Goal: Task Accomplishment & Management: Use online tool/utility

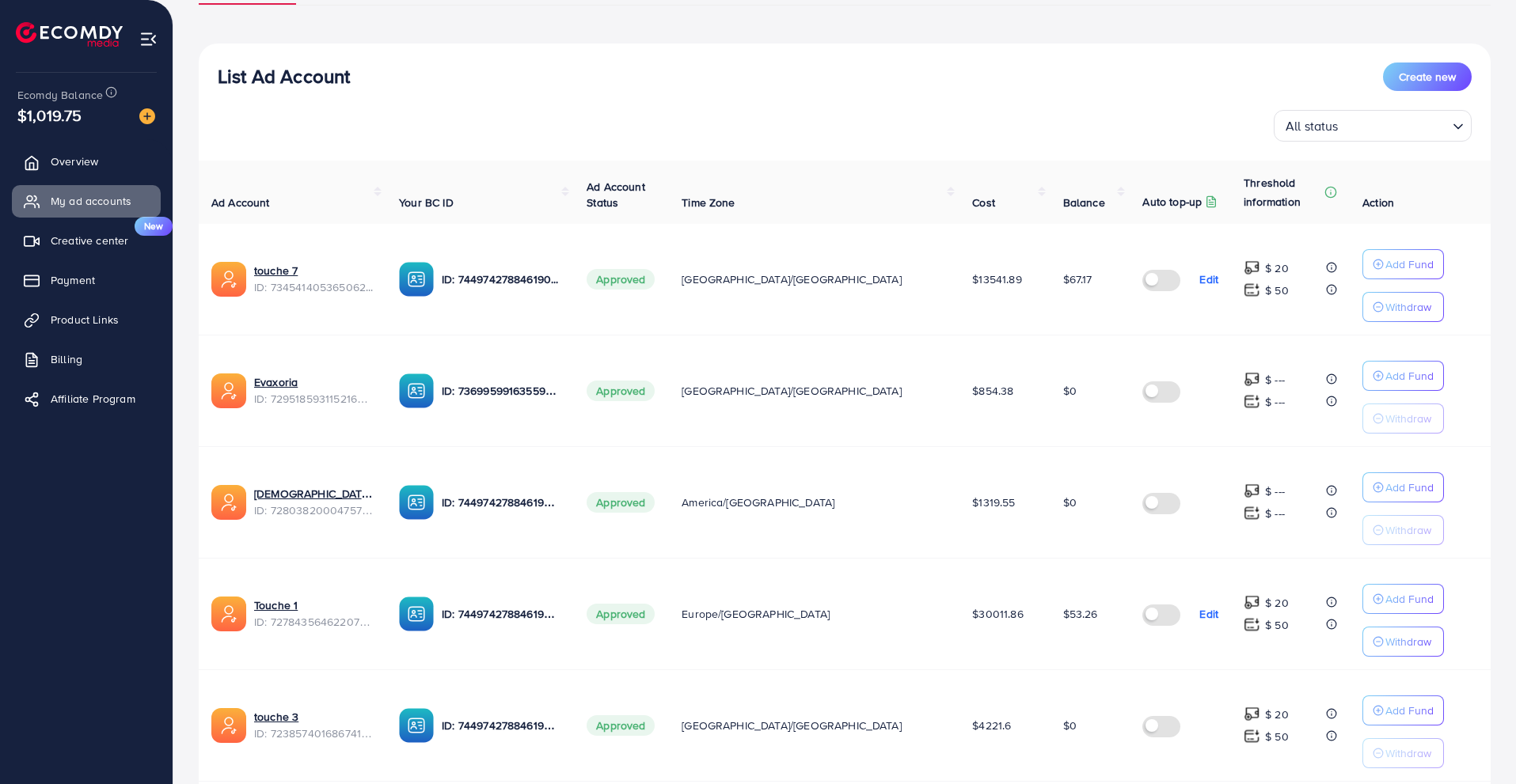
scroll to position [141, 0]
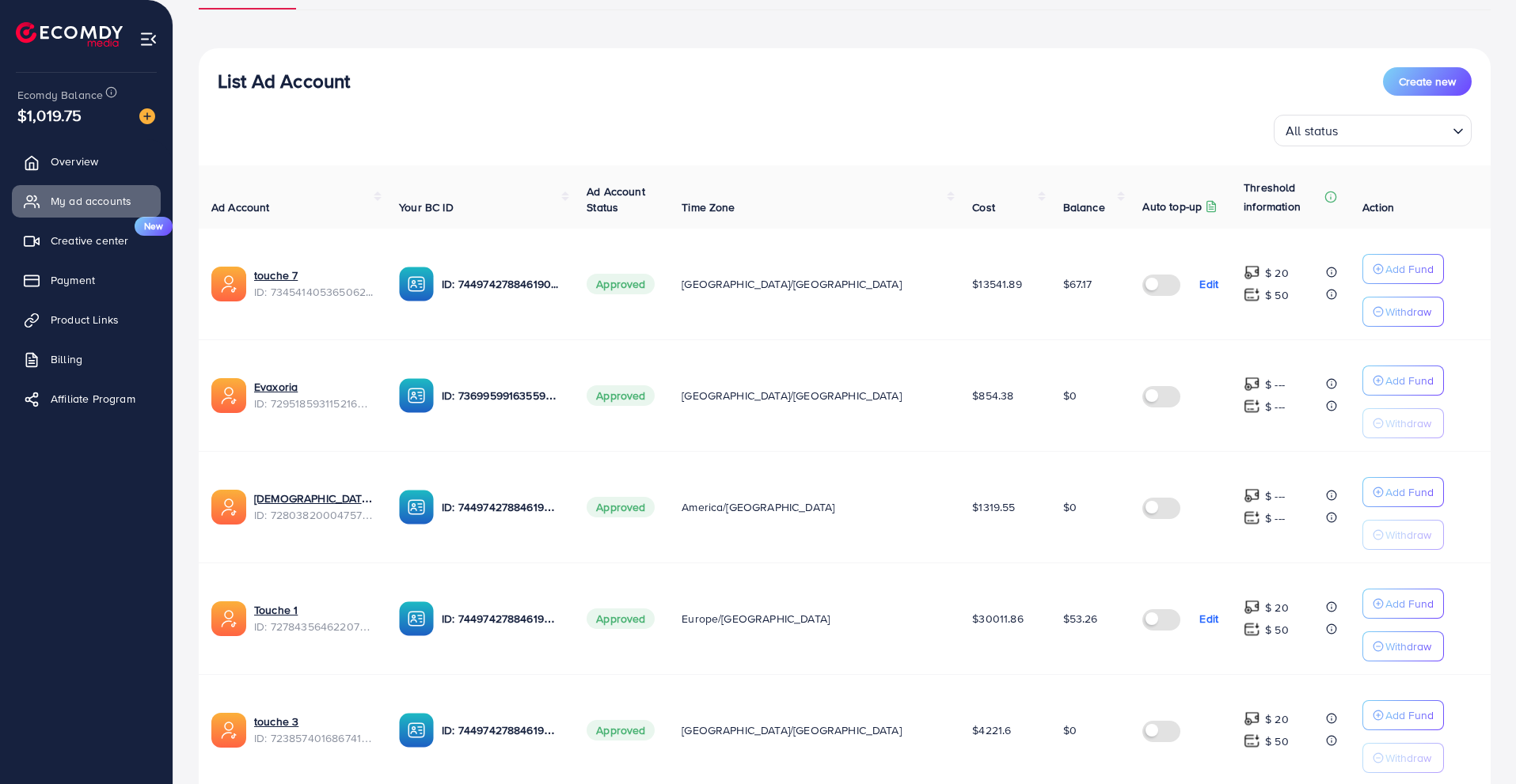
click at [1082, 79] on div "List Ad Account Create new" at bounding box center [844, 81] width 1254 height 28
click at [1169, 86] on div "List Ad Account Create new" at bounding box center [844, 81] width 1254 height 28
